Goal: Task Accomplishment & Management: Manage account settings

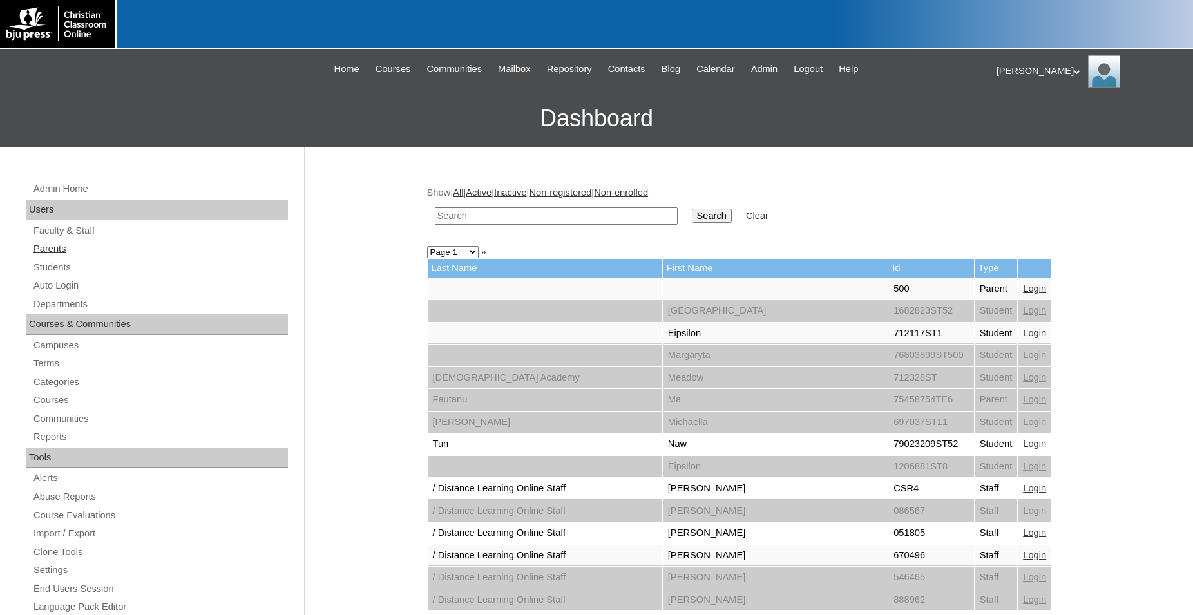
click at [62, 249] on link "Parents" at bounding box center [160, 249] width 256 height 16
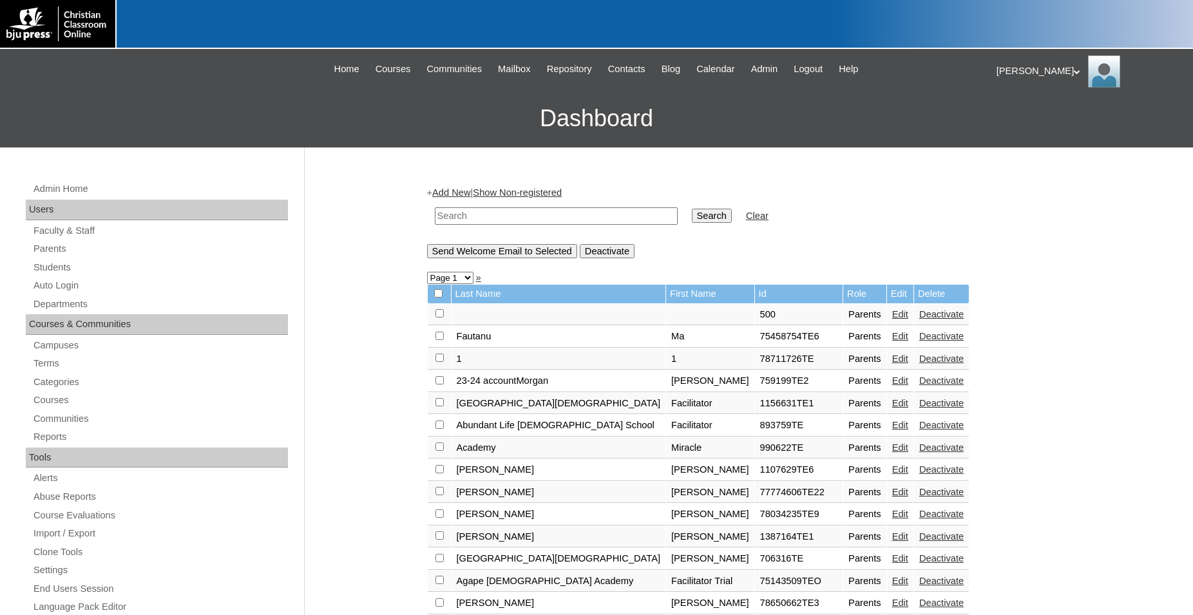
click at [507, 213] on input "text" at bounding box center [556, 215] width 243 height 17
type input "hoffman"
click at [692, 209] on input "Search" at bounding box center [712, 216] width 40 height 14
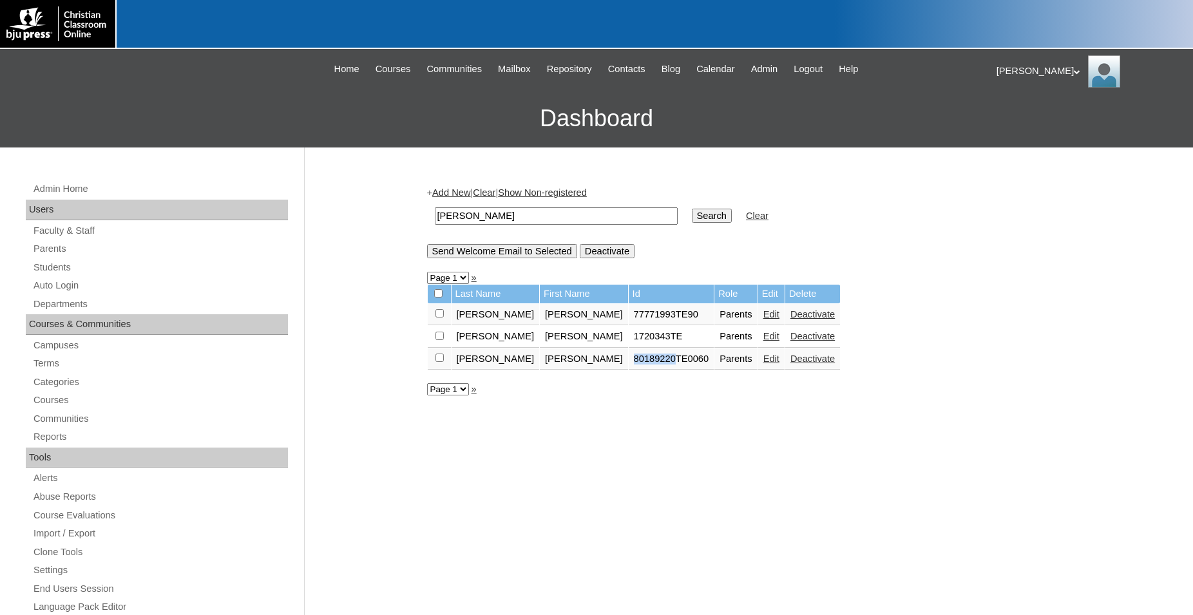
drag, startPoint x: 572, startPoint y: 367, endPoint x: 610, endPoint y: 372, distance: 39.1
click at [629, 371] on td "80189220TE0060" at bounding box center [672, 360] width 86 height 22
copy td "80189220"
click at [55, 269] on link "Students" at bounding box center [160, 268] width 256 height 16
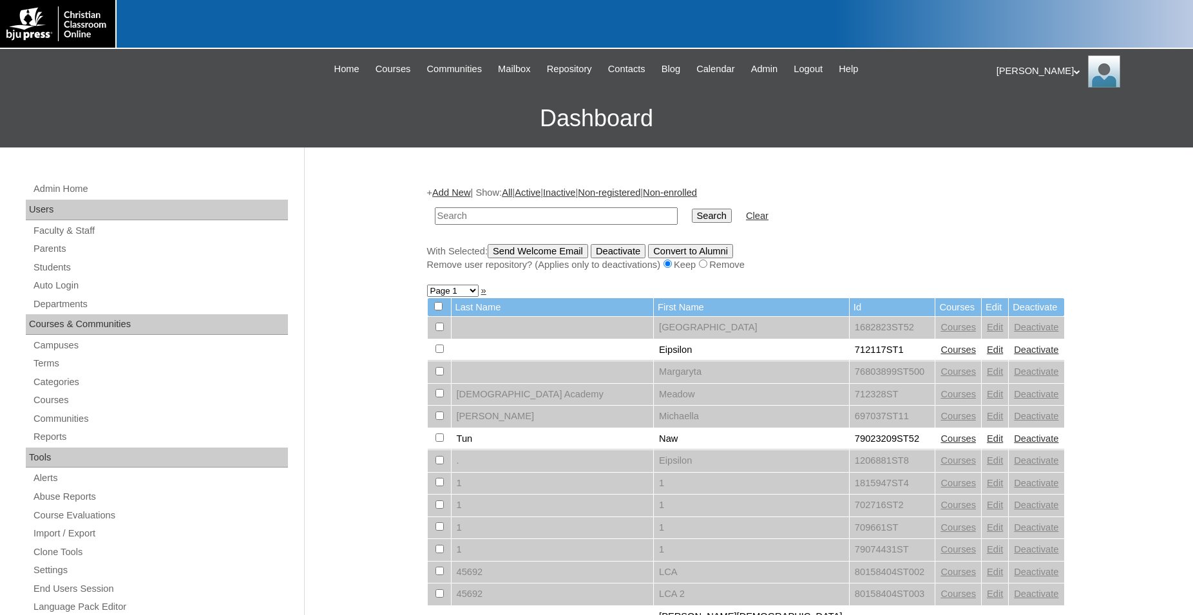
click at [508, 213] on input "text" at bounding box center [556, 215] width 243 height 17
type input "80189220"
click at [692, 209] on input "Search" at bounding box center [712, 216] width 40 height 14
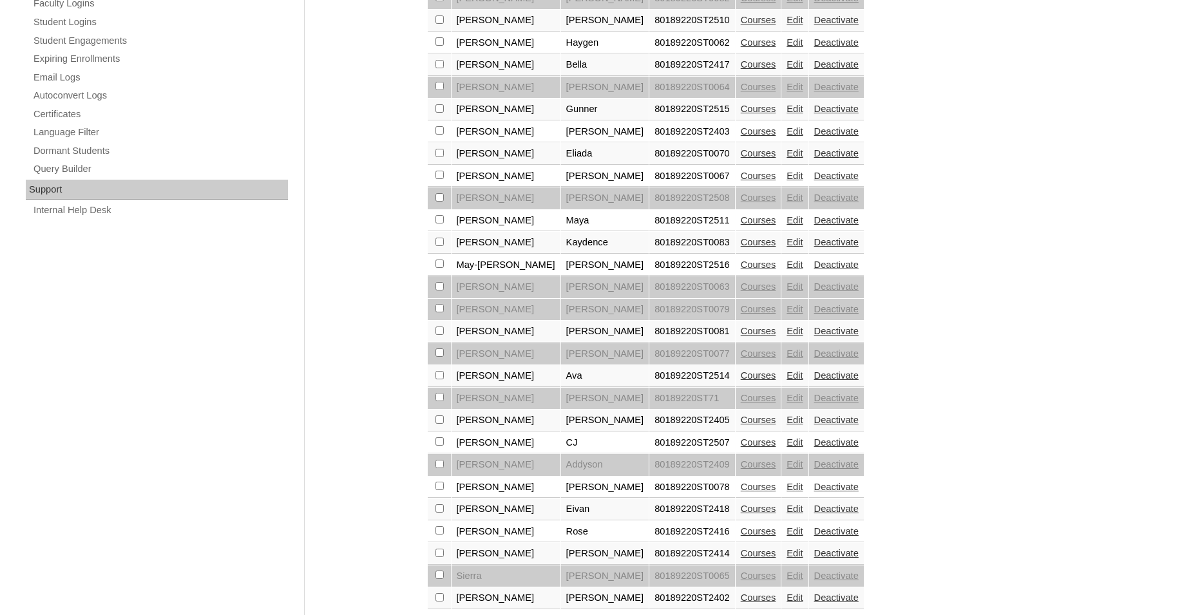
scroll to position [874, 0]
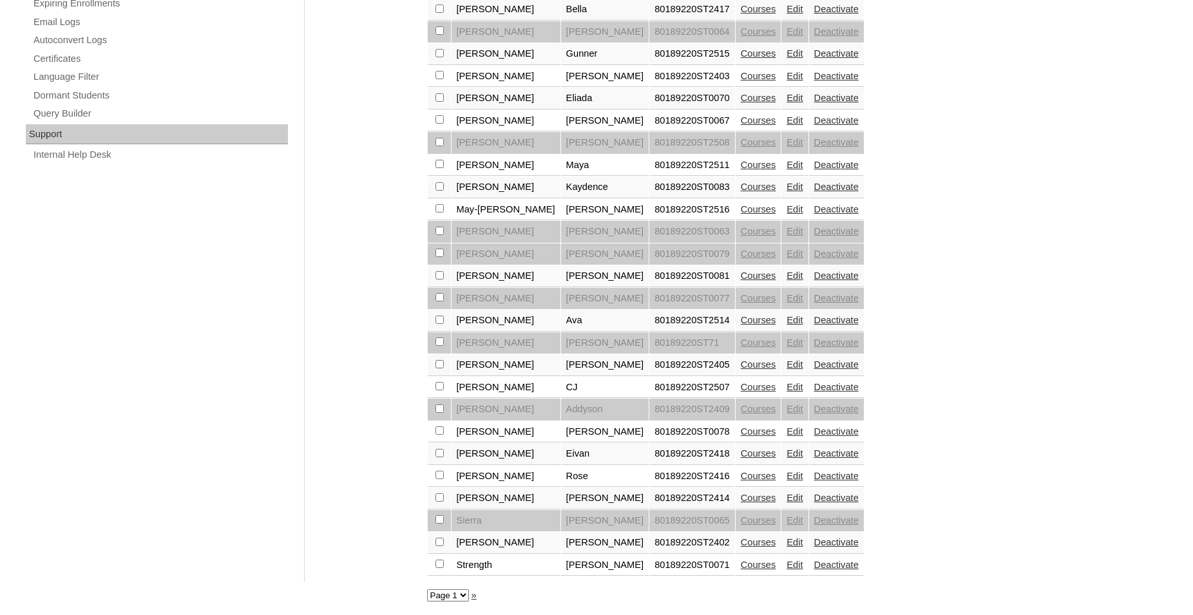
click at [787, 316] on link "Edit" at bounding box center [795, 320] width 16 height 10
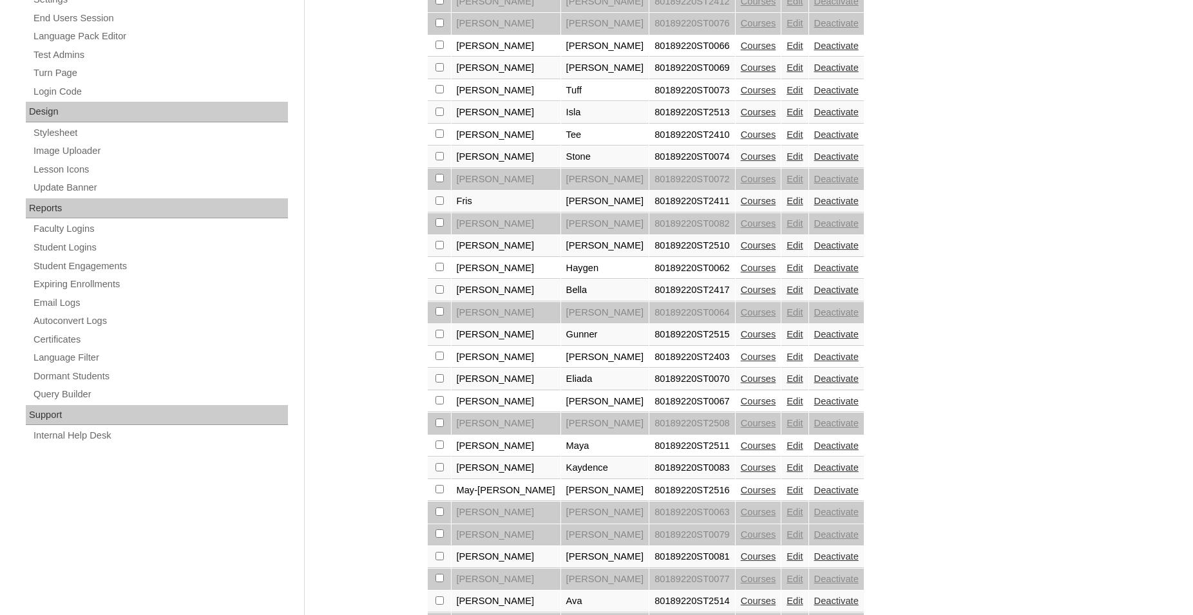
scroll to position [723, 0]
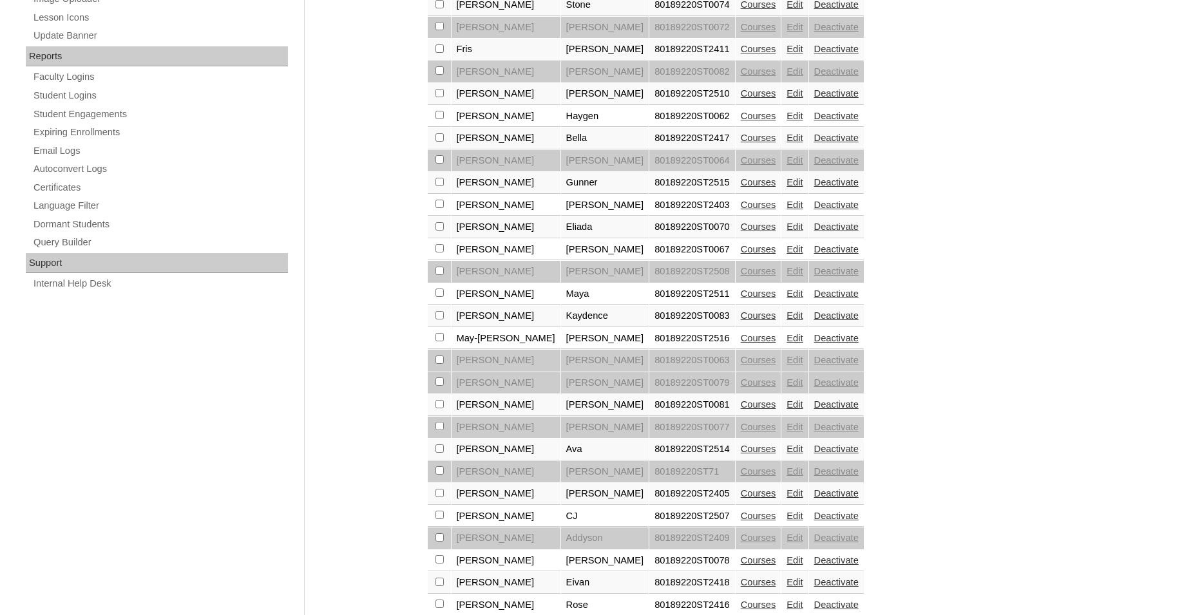
click at [741, 454] on link "Courses" at bounding box center [758, 449] width 35 height 10
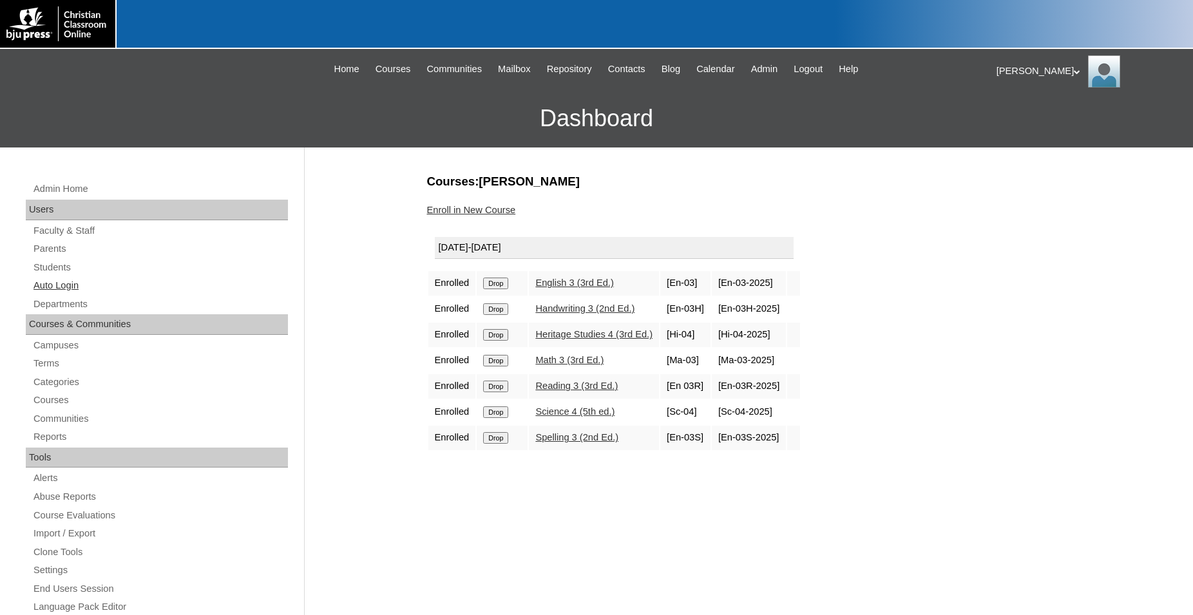
click at [72, 286] on link "Auto Login" at bounding box center [160, 286] width 256 height 16
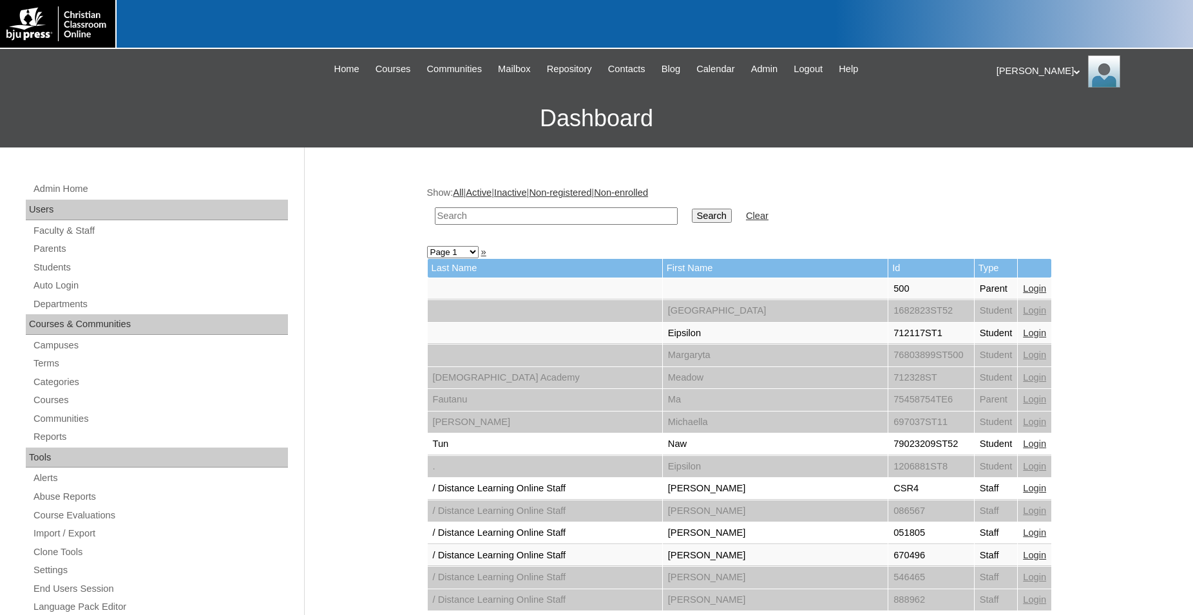
click at [583, 218] on input "text" at bounding box center [556, 215] width 243 height 17
click at [59, 247] on link "Parents" at bounding box center [160, 249] width 256 height 16
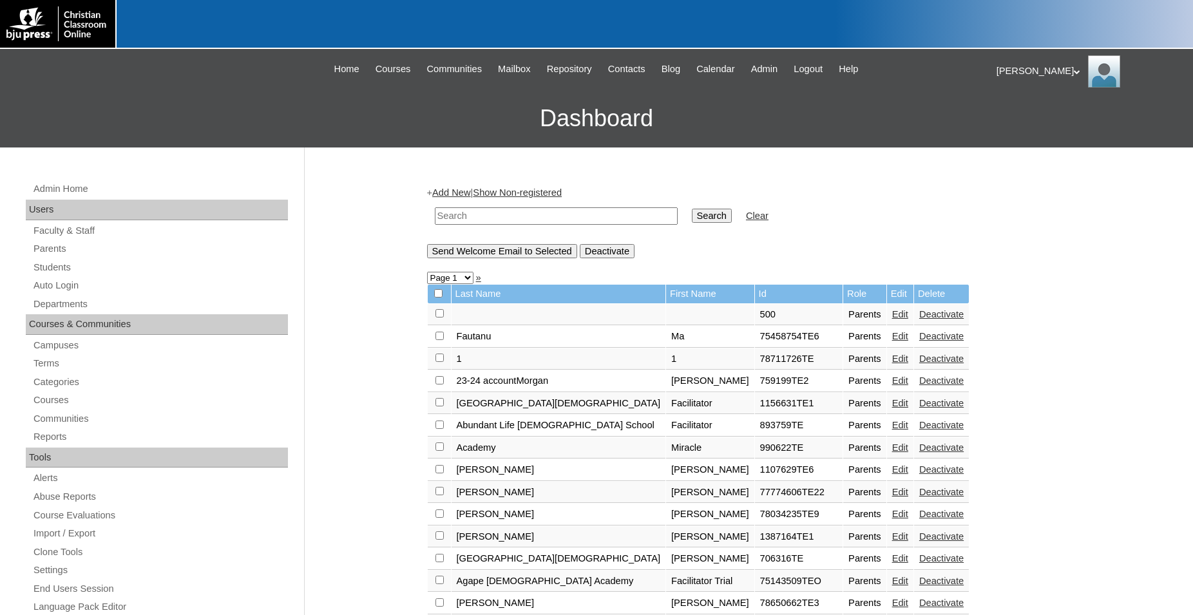
click at [550, 219] on input "text" at bounding box center [556, 215] width 243 height 17
type input "[PERSON_NAME]"
click at [692, 209] on input "Search" at bounding box center [712, 216] width 40 height 14
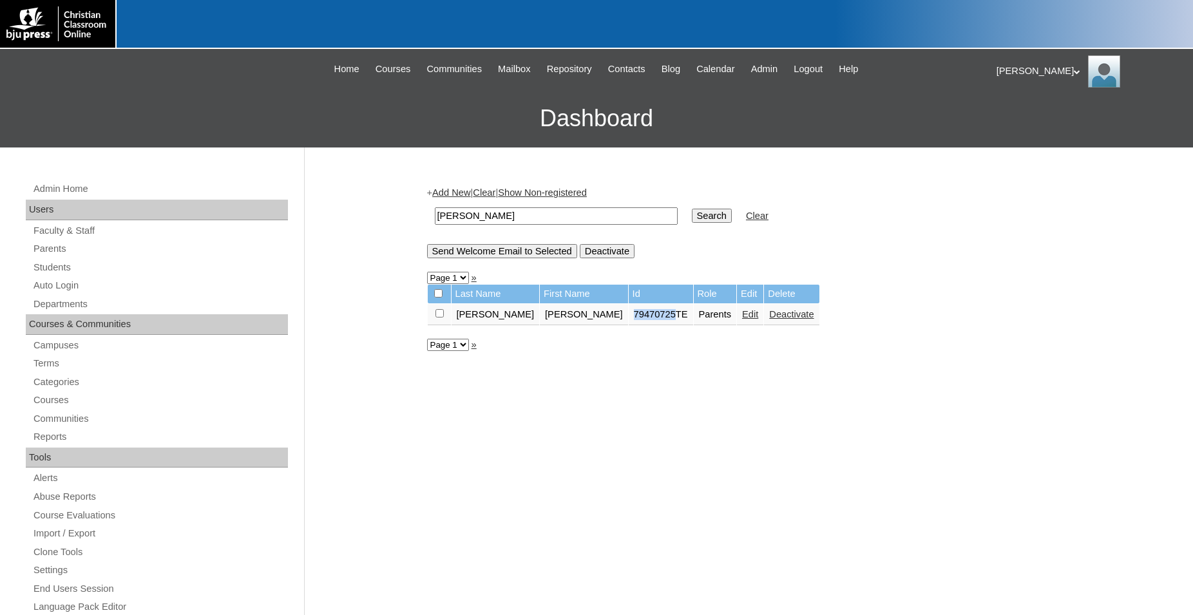
drag, startPoint x: 569, startPoint y: 320, endPoint x: 612, endPoint y: 325, distance: 42.9
click at [629, 325] on td "79470725TE" at bounding box center [661, 315] width 64 height 22
copy td "79470725"
click at [51, 267] on link "Students" at bounding box center [160, 268] width 256 height 16
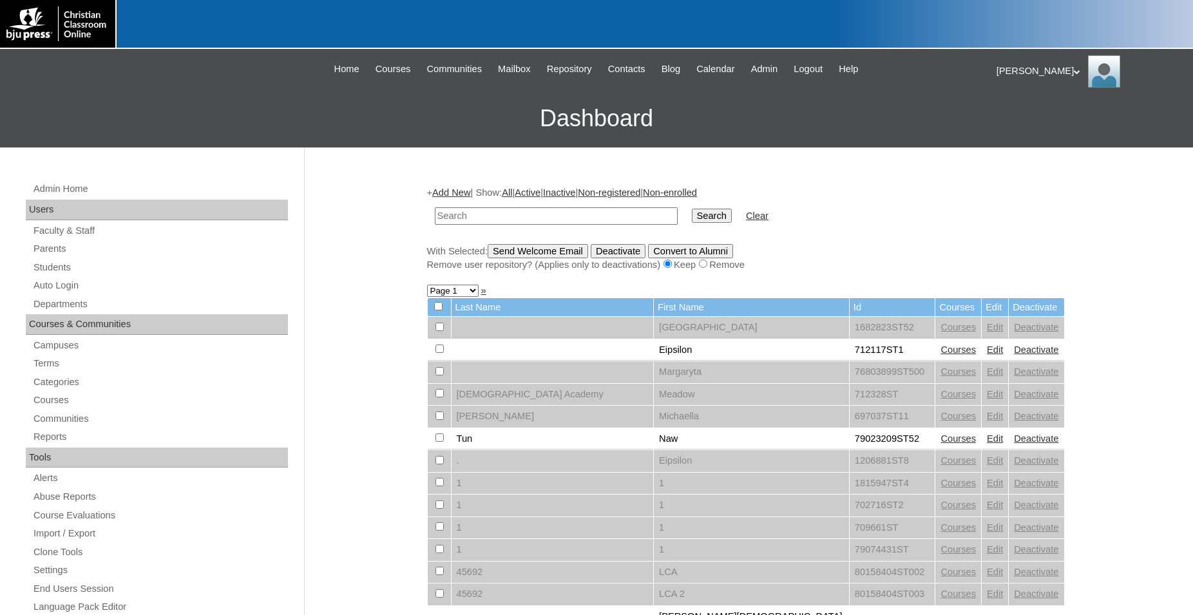
click at [595, 214] on input "text" at bounding box center [556, 215] width 243 height 17
type input "79470725"
click at [692, 209] on input "Search" at bounding box center [712, 216] width 40 height 14
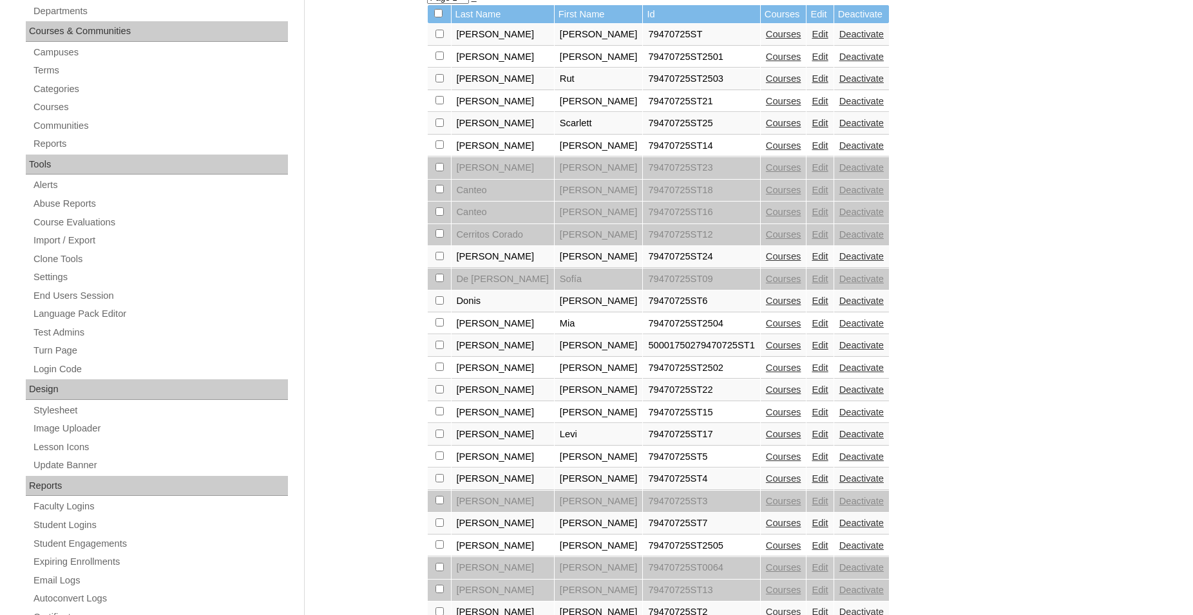
scroll to position [394, 0]
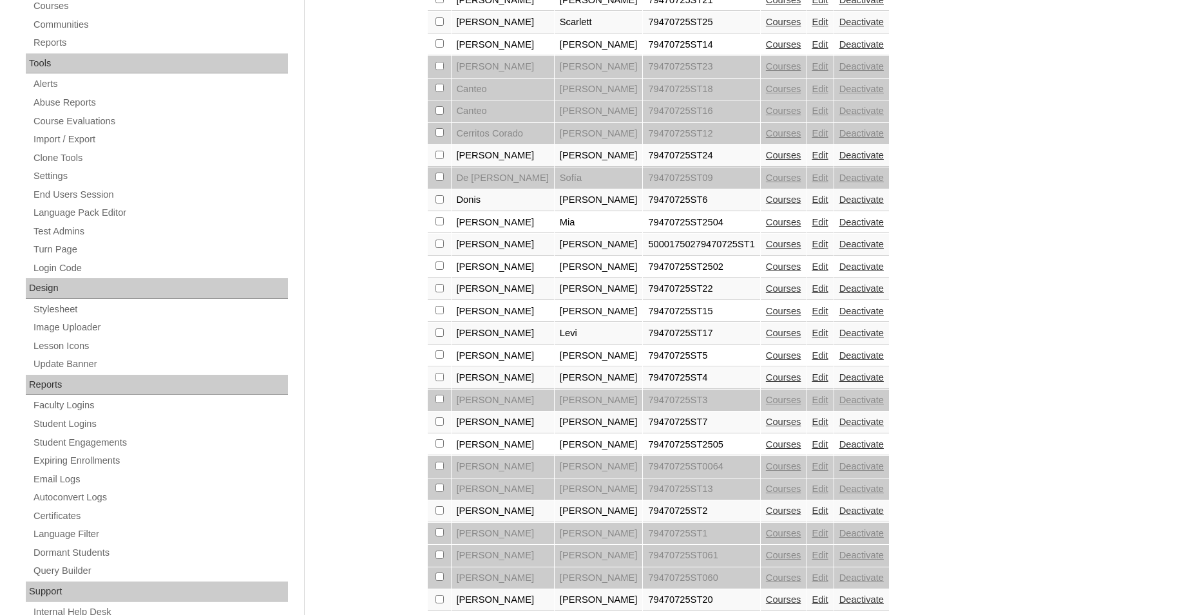
click at [766, 361] on link "Courses" at bounding box center [783, 356] width 35 height 10
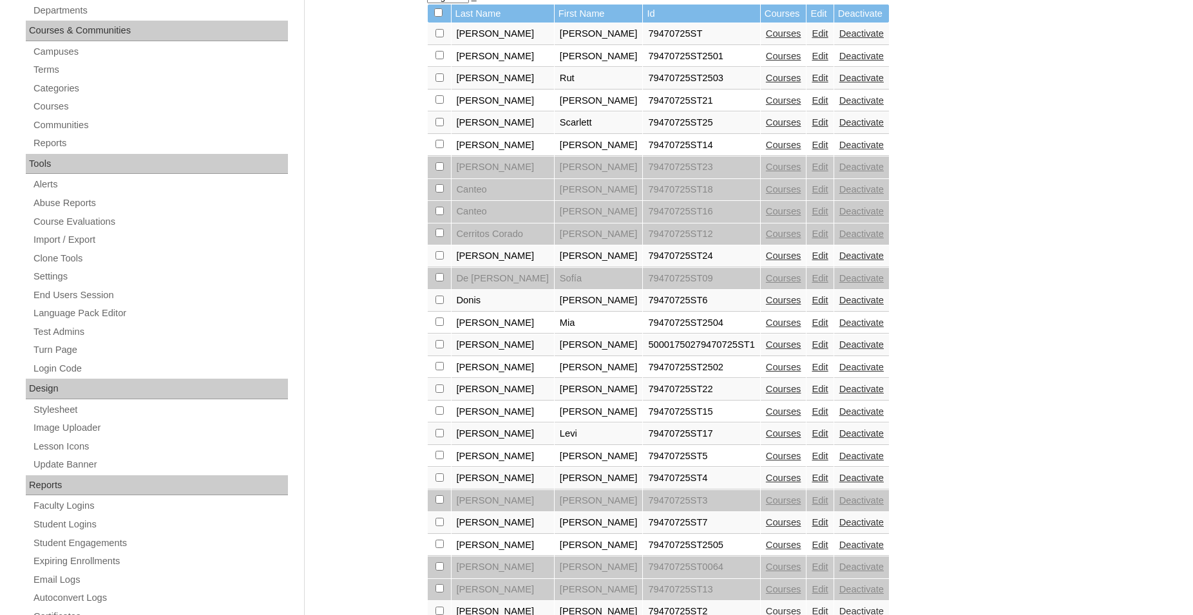
scroll to position [329, 0]
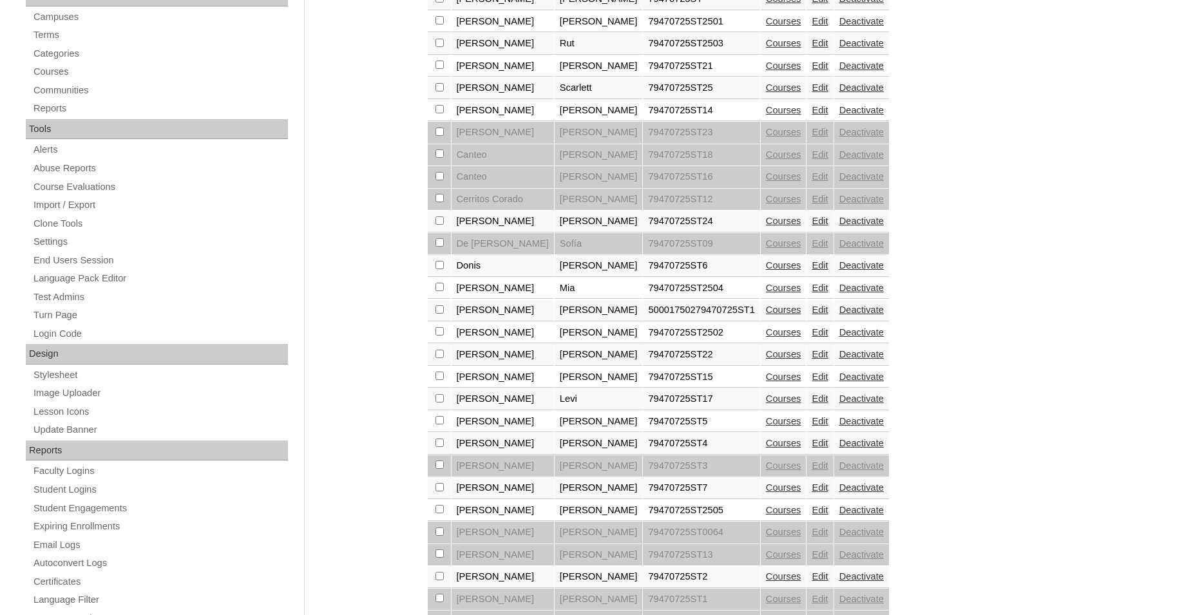
click at [766, 315] on link "Courses" at bounding box center [783, 310] width 35 height 10
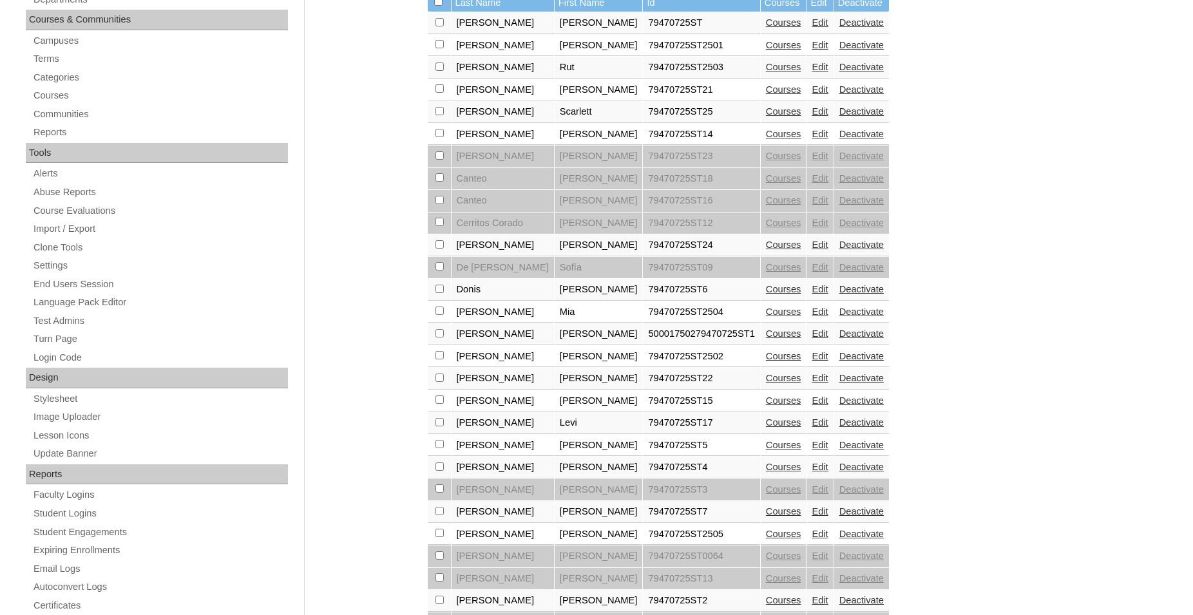
scroll to position [329, 0]
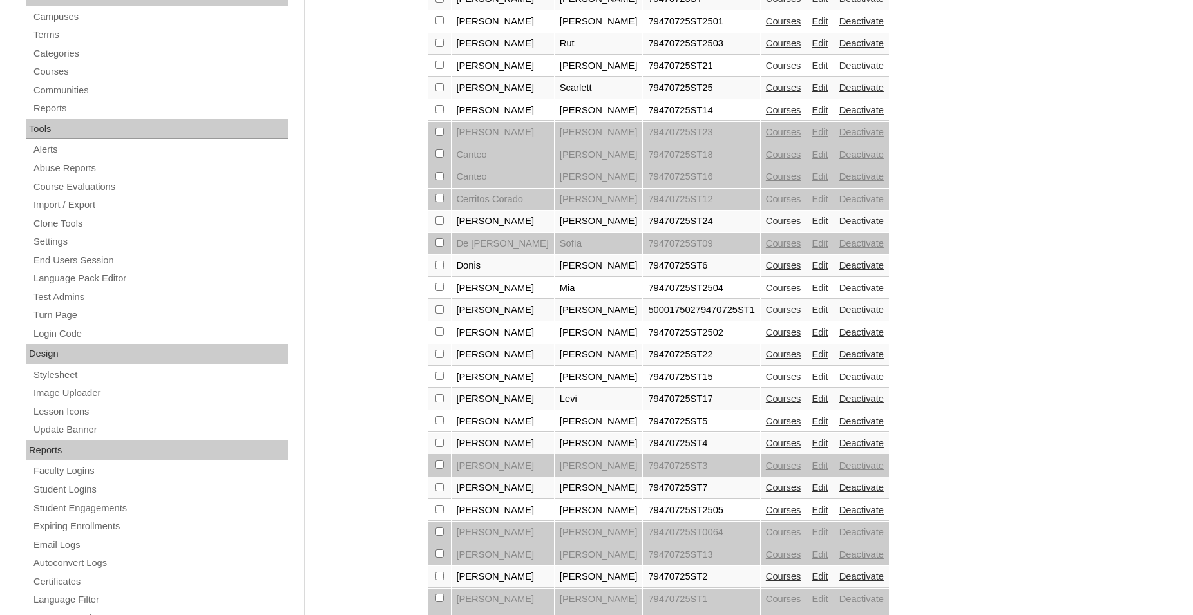
click at [766, 427] on link "Courses" at bounding box center [783, 421] width 35 height 10
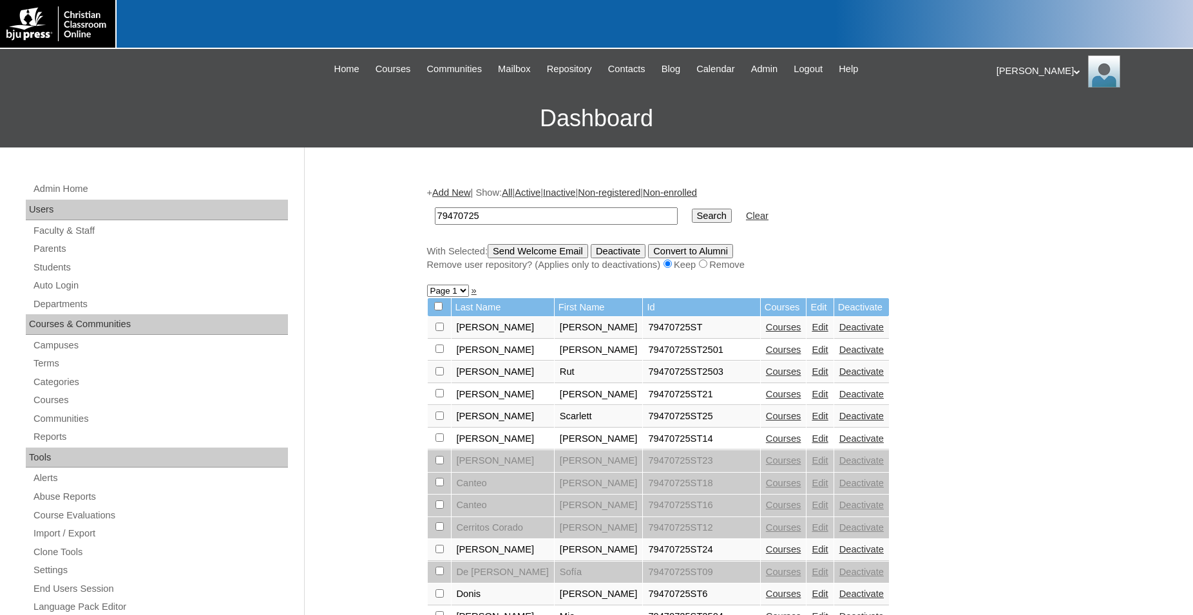
drag, startPoint x: 505, startPoint y: 215, endPoint x: 419, endPoint y: 207, distance: 86.0
click at [435, 207] on input "79470725" at bounding box center [556, 215] width 243 height 17
type input "80157721"
click at [692, 209] on input "Search" at bounding box center [712, 216] width 40 height 14
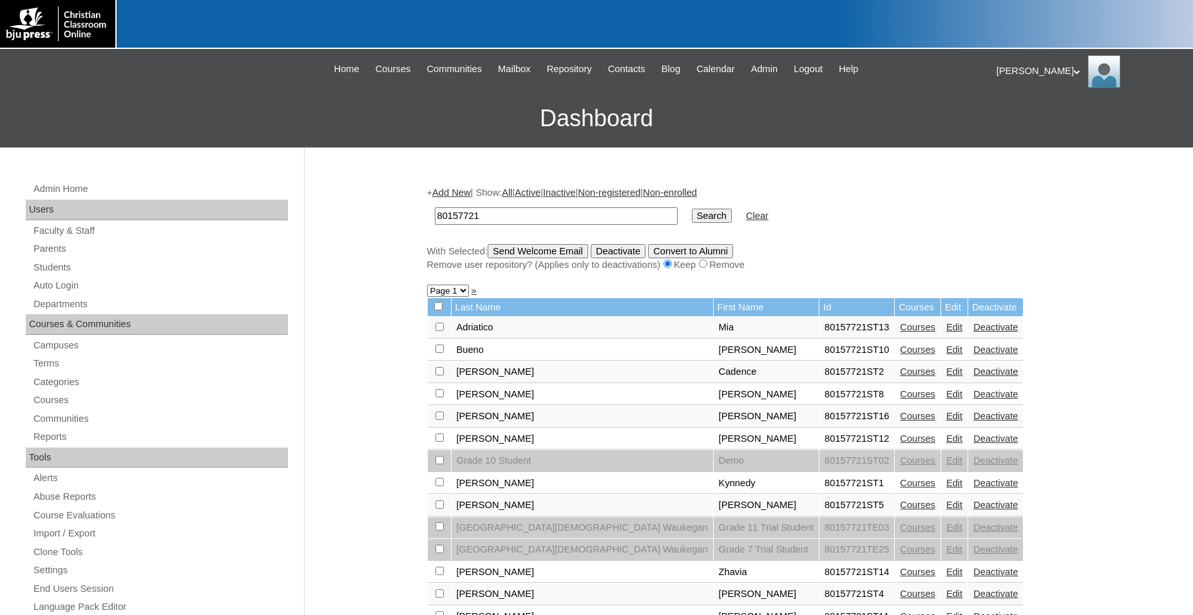
click at [947, 355] on link "Edit" at bounding box center [955, 350] width 16 height 10
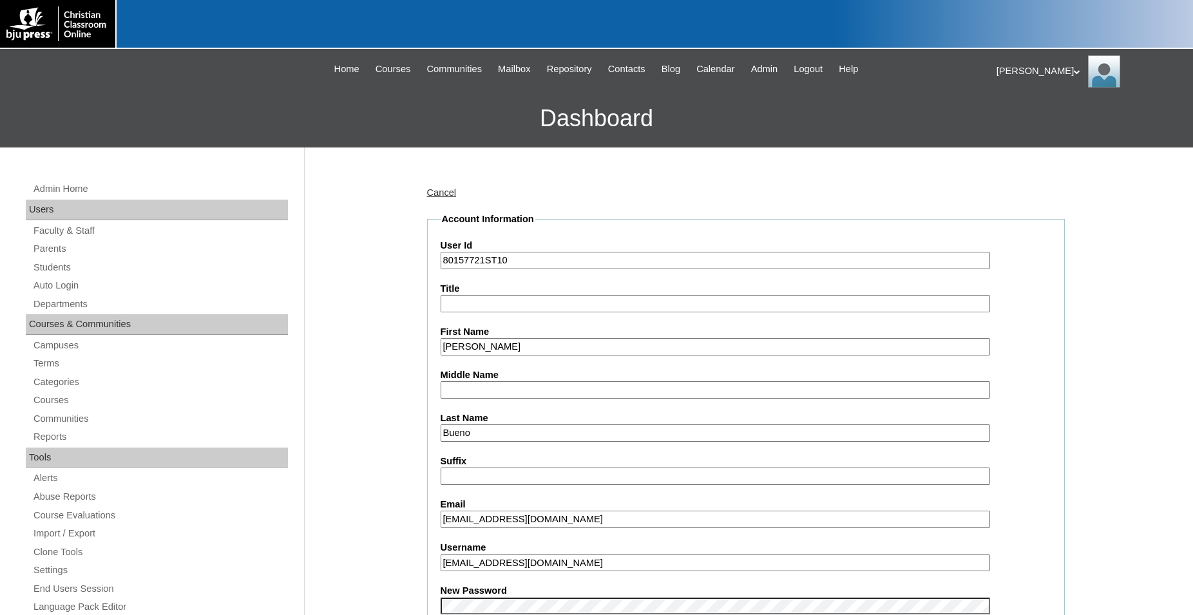
drag, startPoint x: 587, startPoint y: 563, endPoint x: 402, endPoint y: 553, distance: 185.2
click at [441, 555] on input "Buenojosue719@gmail.com" at bounding box center [716, 563] width 550 height 17
click at [450, 559] on input "Buenojosue719@gmail.com" at bounding box center [716, 563] width 550 height 17
drag, startPoint x: 497, startPoint y: 559, endPoint x: 512, endPoint y: 562, distance: 15.8
click at [512, 562] on input "buenojosue719@gmail.com" at bounding box center [716, 563] width 550 height 17
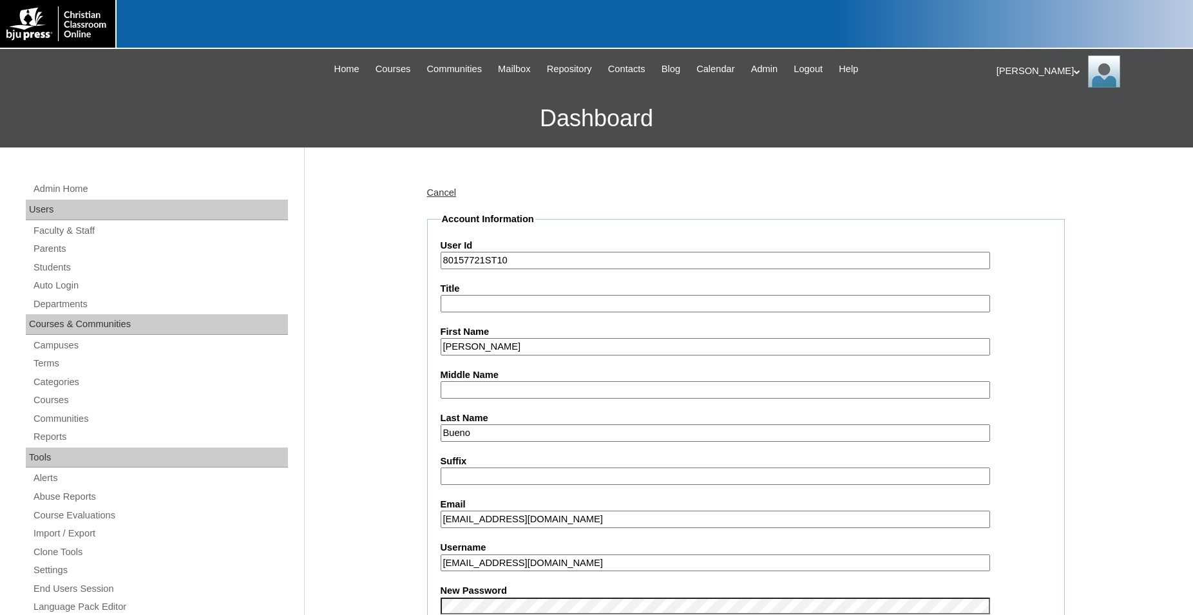
type input "buenojosue@yahoo.com"
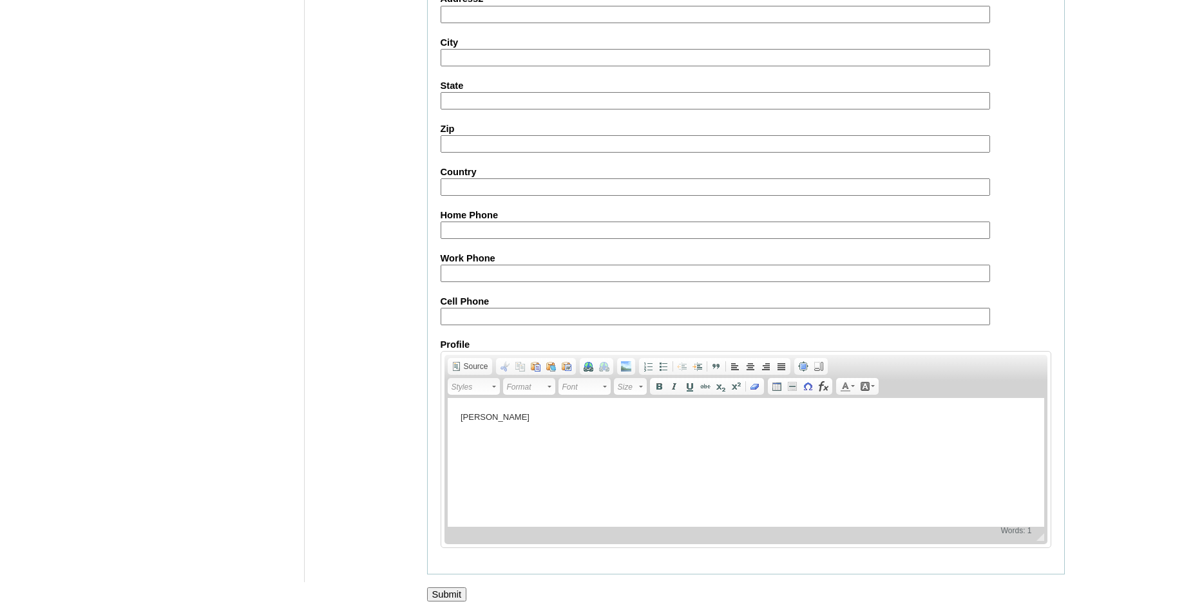
scroll to position [1400, 0]
click at [446, 593] on input "Submit" at bounding box center [447, 595] width 40 height 14
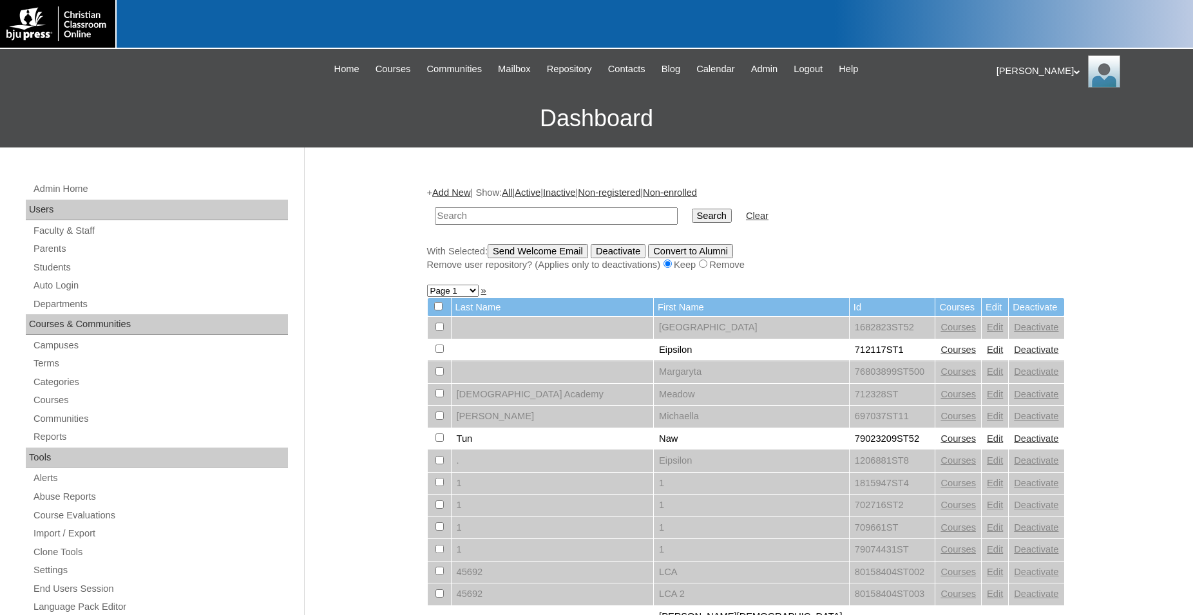
click at [64, 269] on link "Students" at bounding box center [160, 268] width 256 height 16
click at [611, 220] on input "text" at bounding box center [556, 215] width 243 height 17
type input "80189220"
click at [692, 209] on input "Search" at bounding box center [712, 216] width 40 height 14
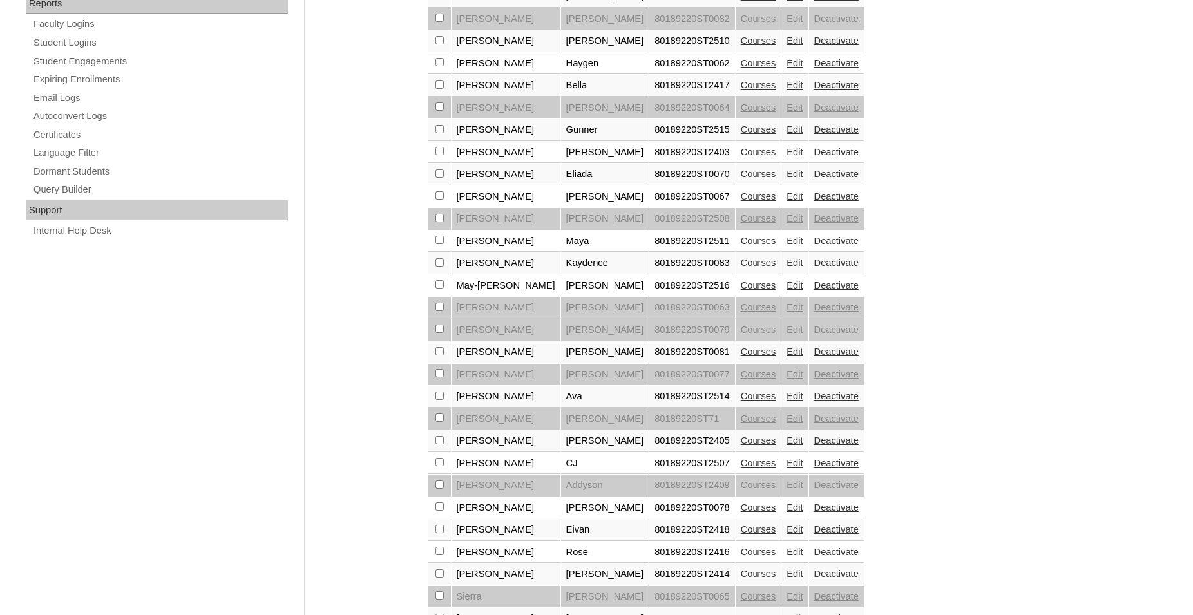
scroll to position [789, 0]
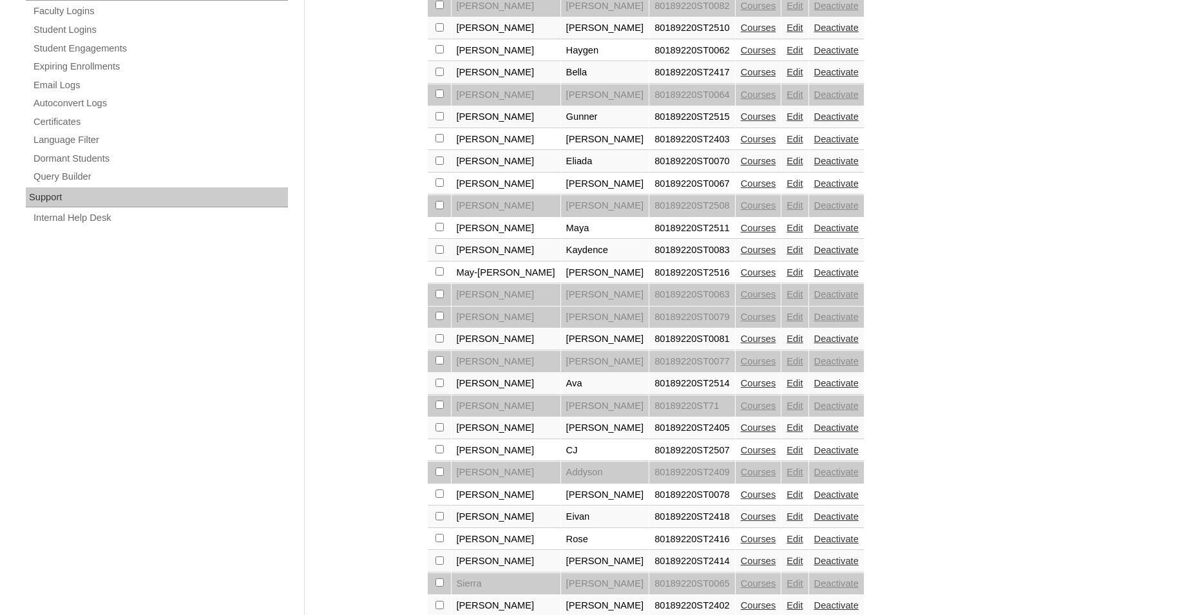
click at [741, 389] on link "Courses" at bounding box center [758, 383] width 35 height 10
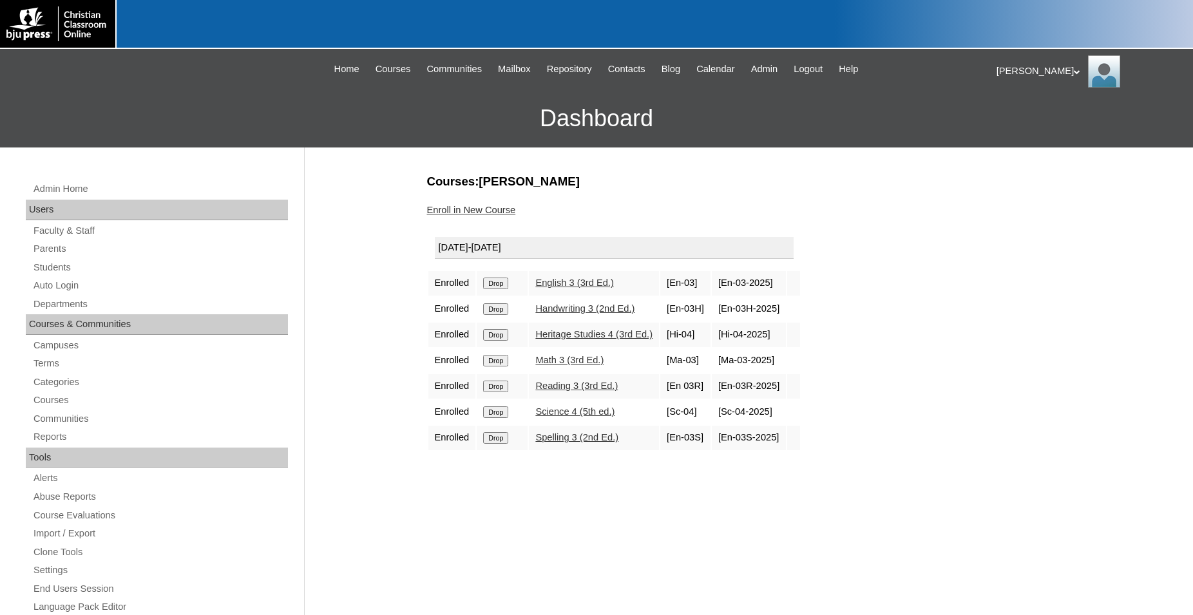
click at [498, 444] on input "Drop" at bounding box center [495, 438] width 25 height 12
click at [499, 418] on input "Drop" at bounding box center [495, 413] width 25 height 12
click at [503, 392] on input "Drop" at bounding box center [495, 387] width 25 height 12
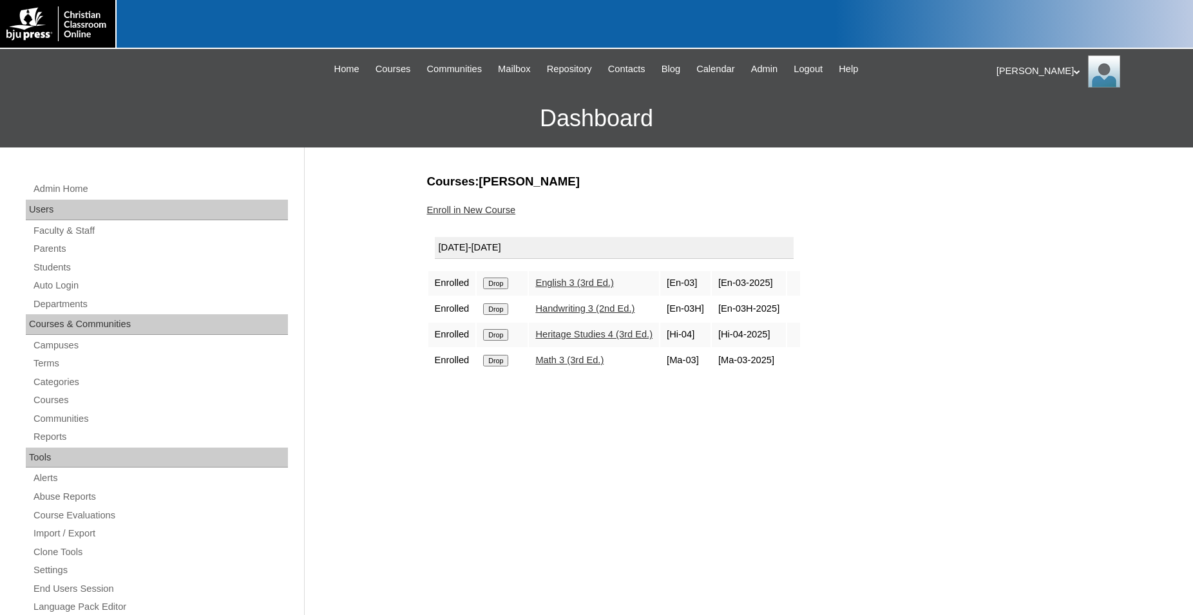
click at [498, 367] on input "Drop" at bounding box center [495, 361] width 25 height 12
click at [500, 341] on input "Drop" at bounding box center [495, 335] width 25 height 12
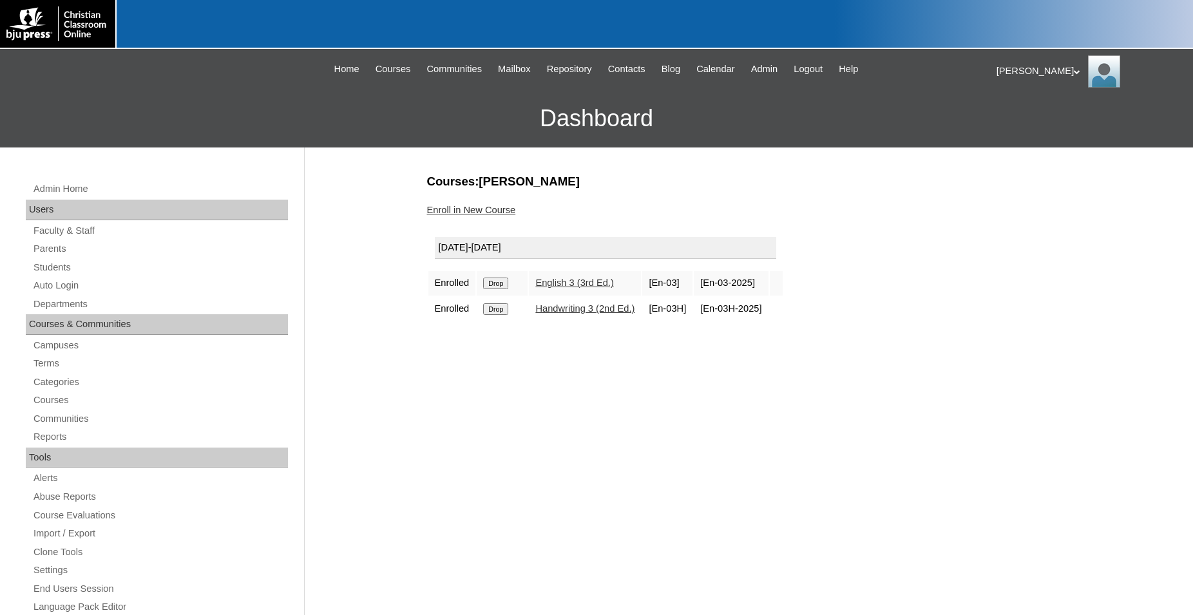
click at [498, 313] on input "Drop" at bounding box center [495, 310] width 25 height 12
click at [494, 284] on input "Drop" at bounding box center [495, 284] width 25 height 12
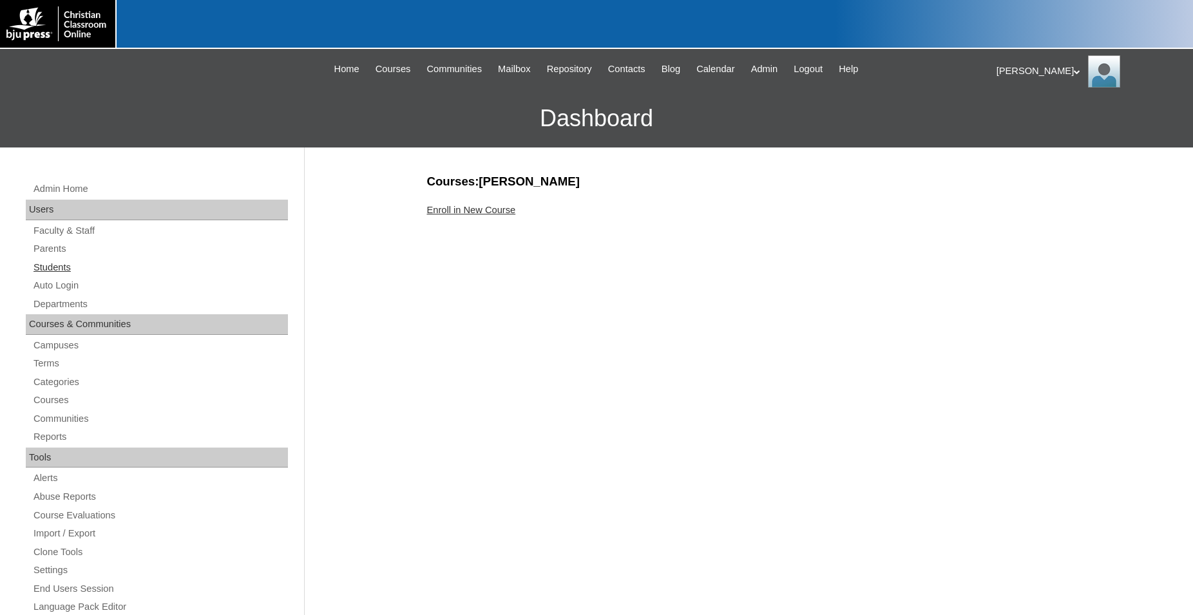
click at [61, 265] on link "Students" at bounding box center [160, 268] width 256 height 16
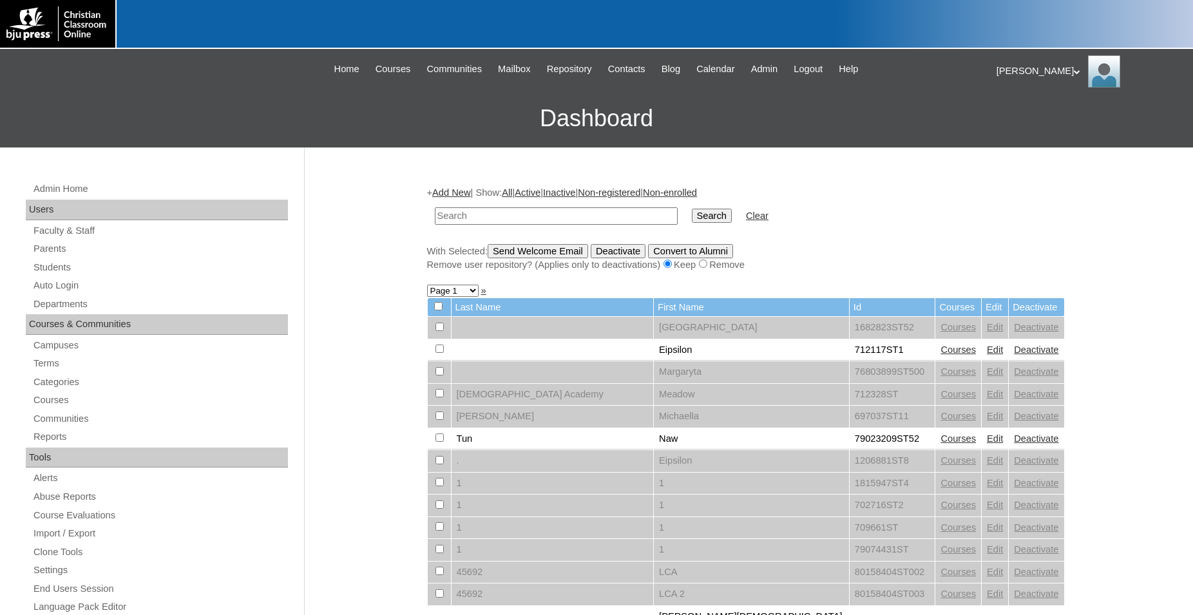
click at [488, 215] on input "text" at bounding box center [556, 215] width 243 height 17
type input "80189220"
click at [692, 209] on input "Search" at bounding box center [712, 216] width 40 height 14
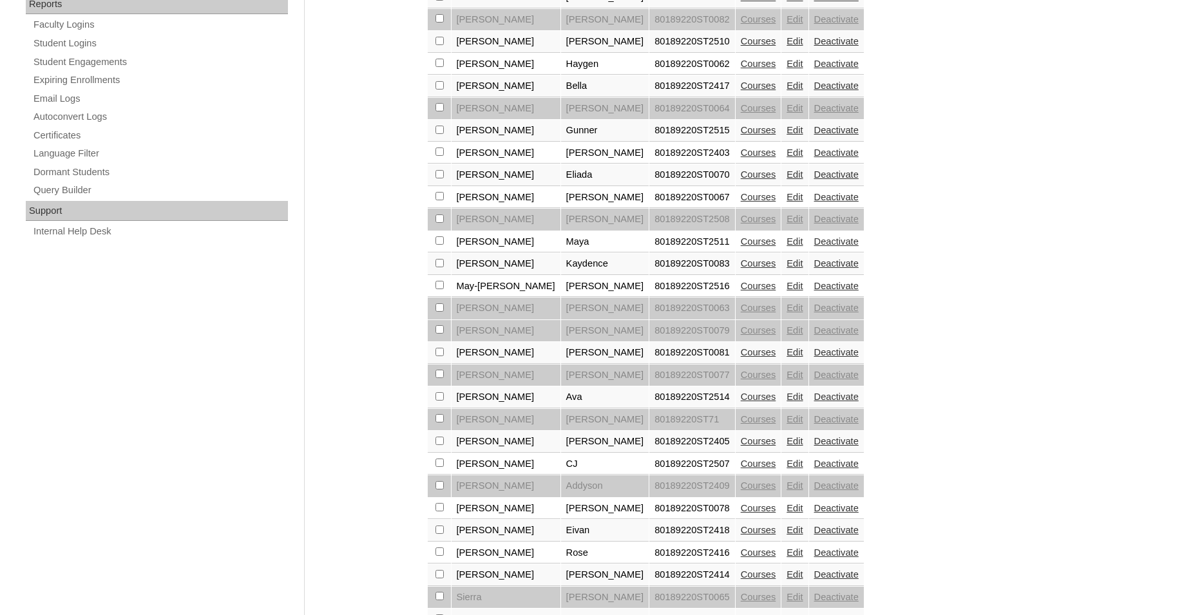
scroll to position [874, 0]
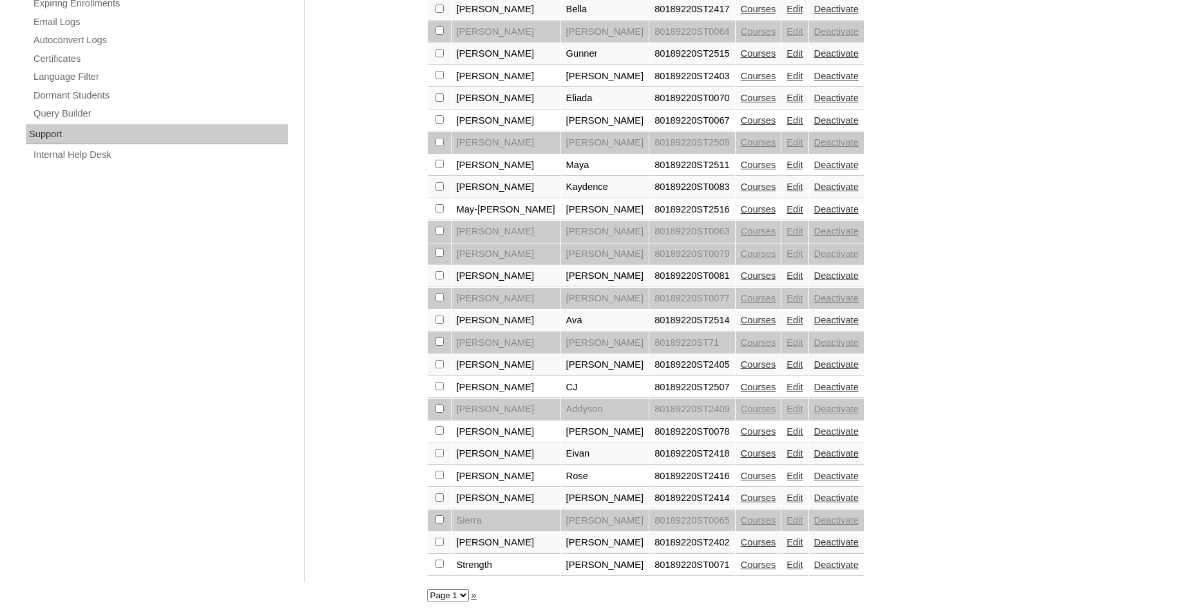
click at [787, 316] on link "Edit" at bounding box center [795, 320] width 16 height 10
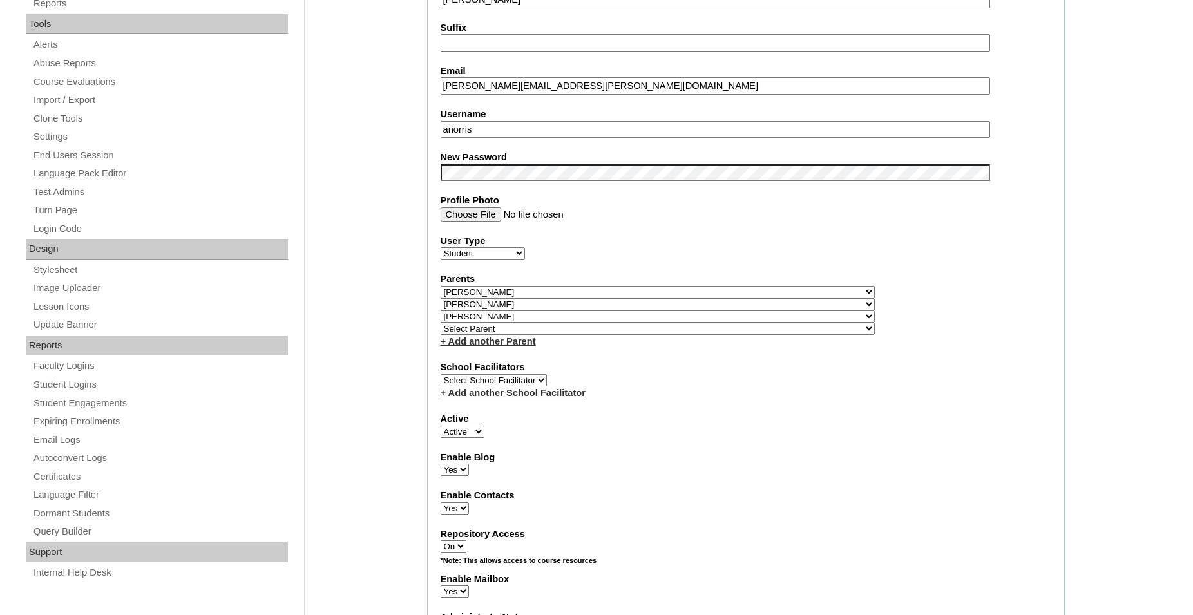
scroll to position [460, 0]
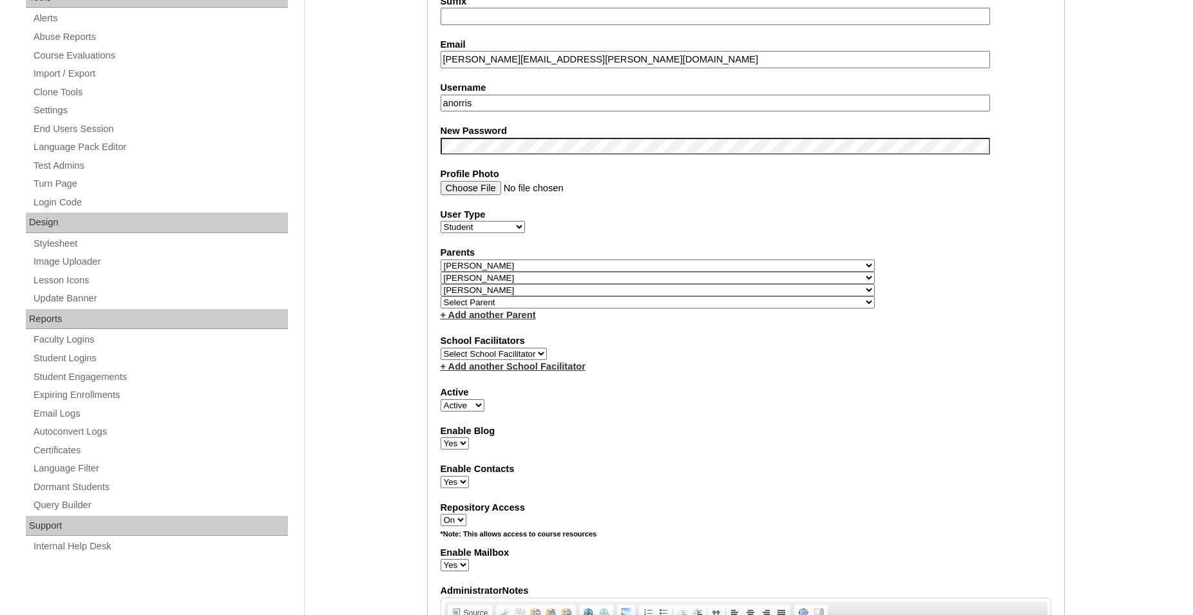
click at [441, 400] on select "Active Inactive" at bounding box center [463, 406] width 44 height 12
select select "0"
click option "Inactive" at bounding box center [0, 0] width 0 height 0
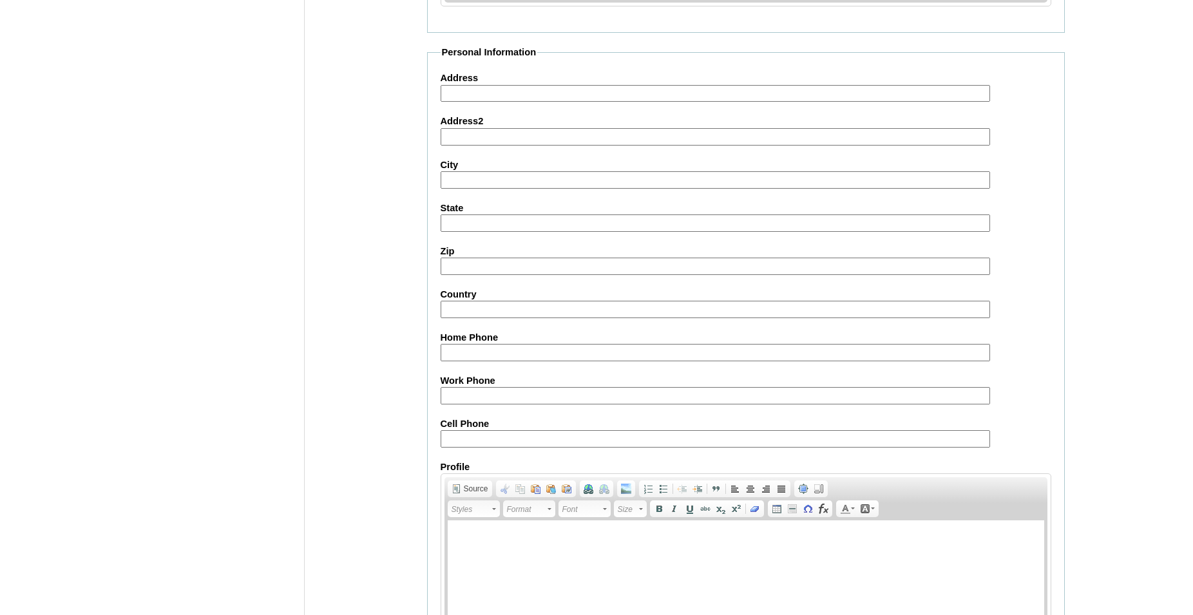
scroll to position [1399, 0]
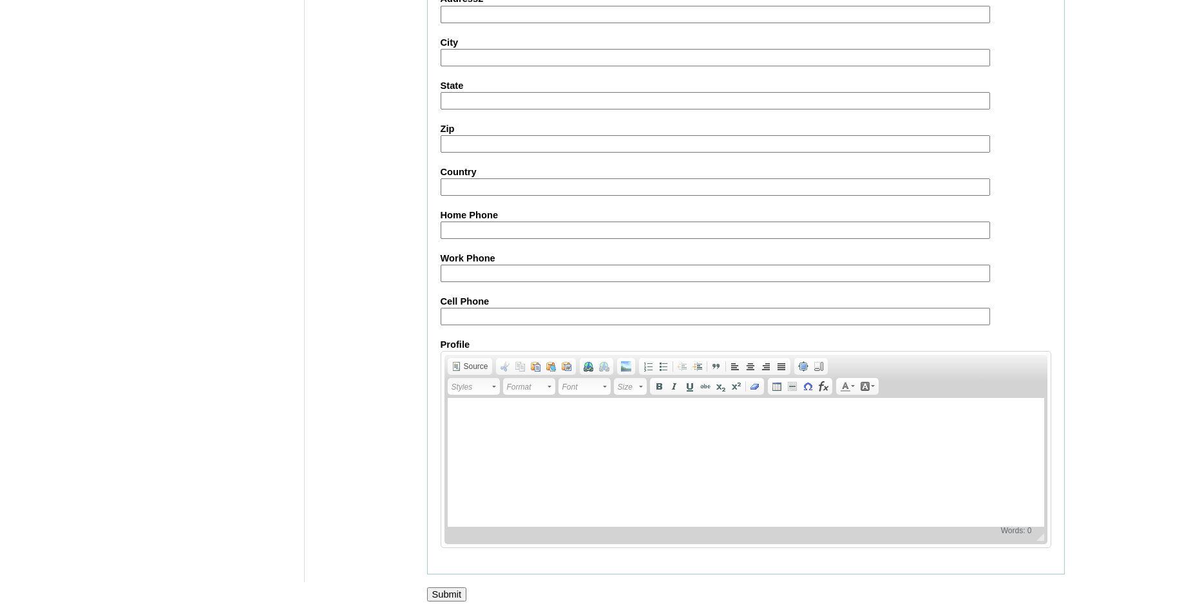
click at [441, 594] on input "Submit" at bounding box center [447, 595] width 40 height 14
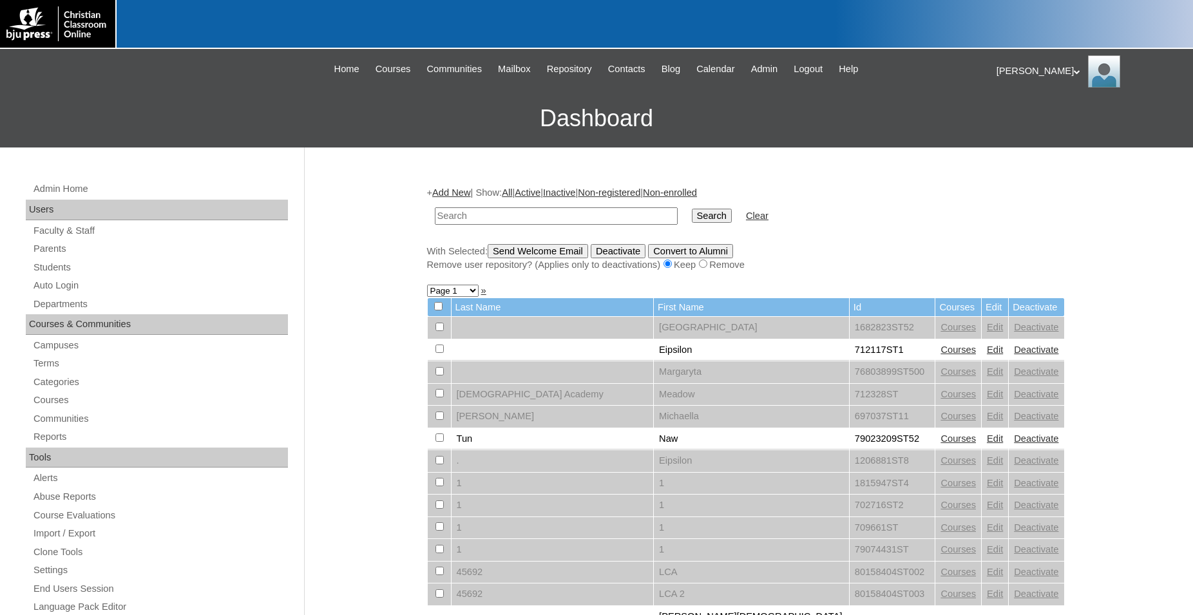
click at [1074, 73] on icon at bounding box center [1077, 72] width 6 height 5
click at [1027, 122] on span "Logout" at bounding box center [1020, 121] width 26 height 10
